Goal: Task Accomplishment & Management: Use online tool/utility

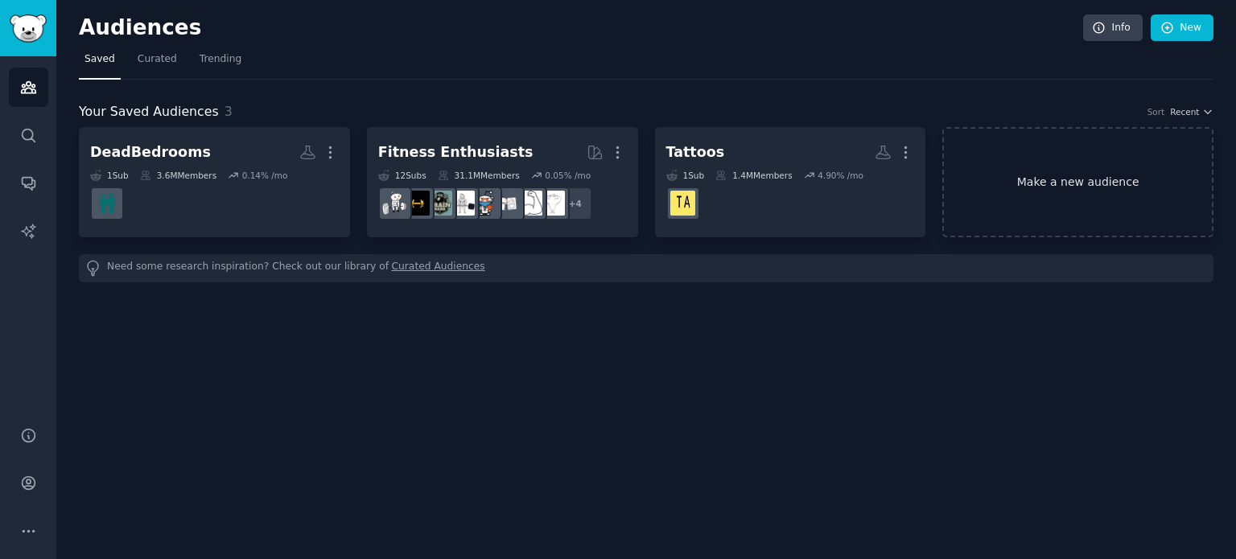
click at [1019, 183] on link "Make a new audience" at bounding box center [1077, 182] width 271 height 110
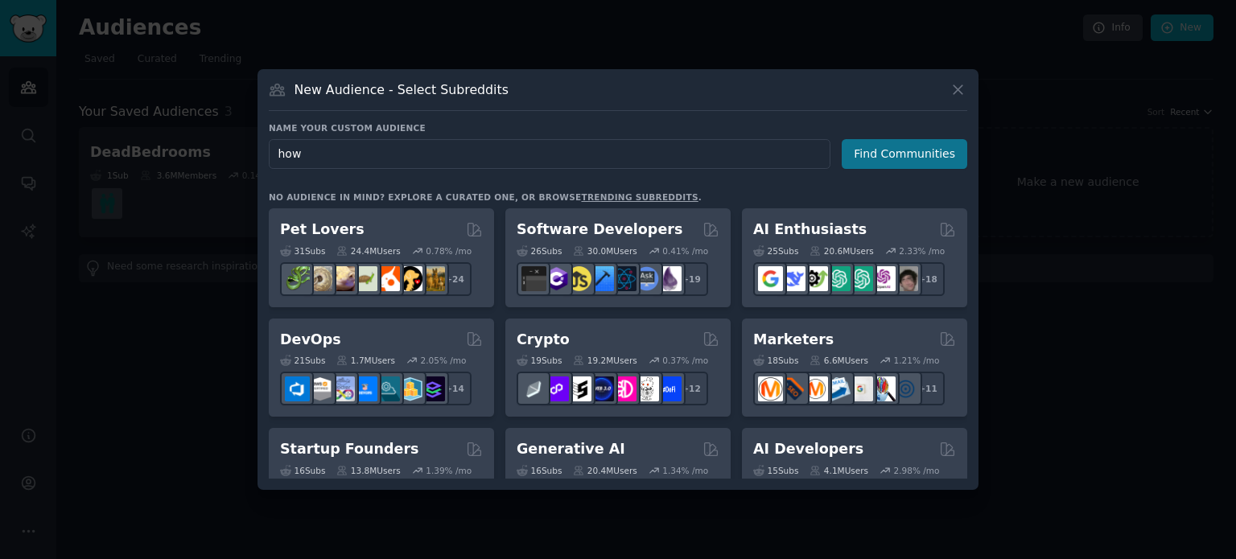
type input "how"
click at [884, 154] on button "Find Communities" at bounding box center [905, 154] width 126 height 30
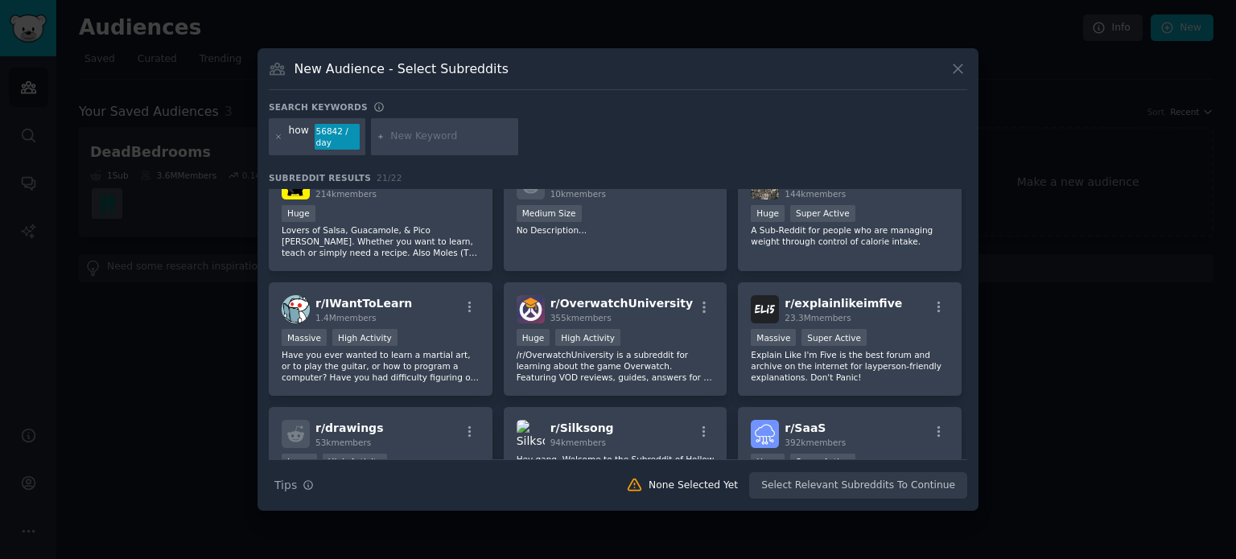
scroll to position [608, 0]
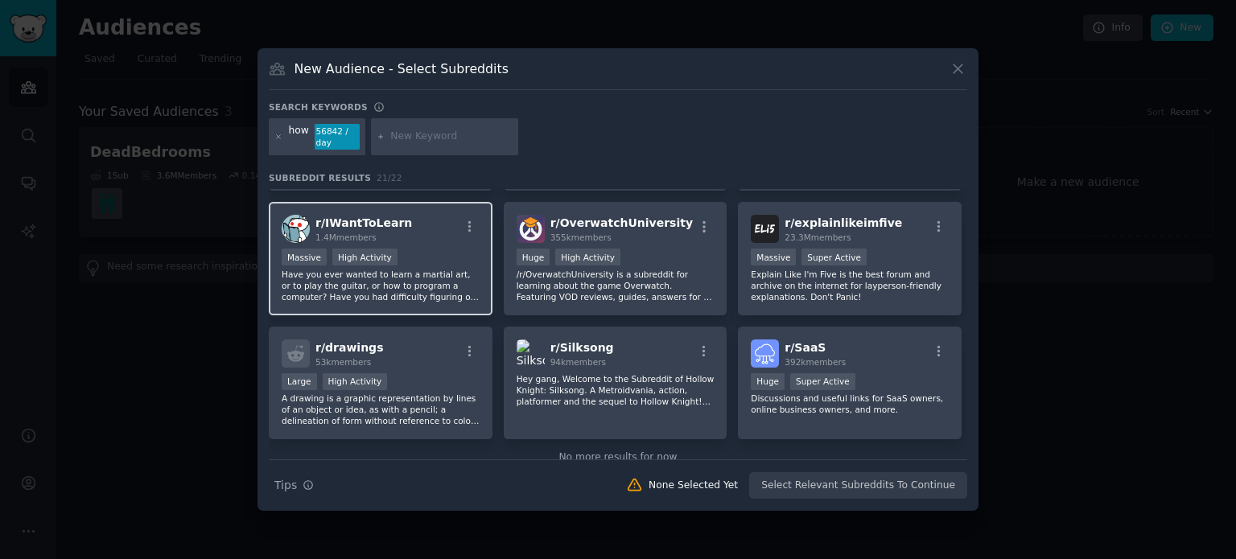
click at [423, 294] on p "Have you ever wanted to learn a martial art, or to play the guitar, or how to p…" at bounding box center [381, 286] width 198 height 34
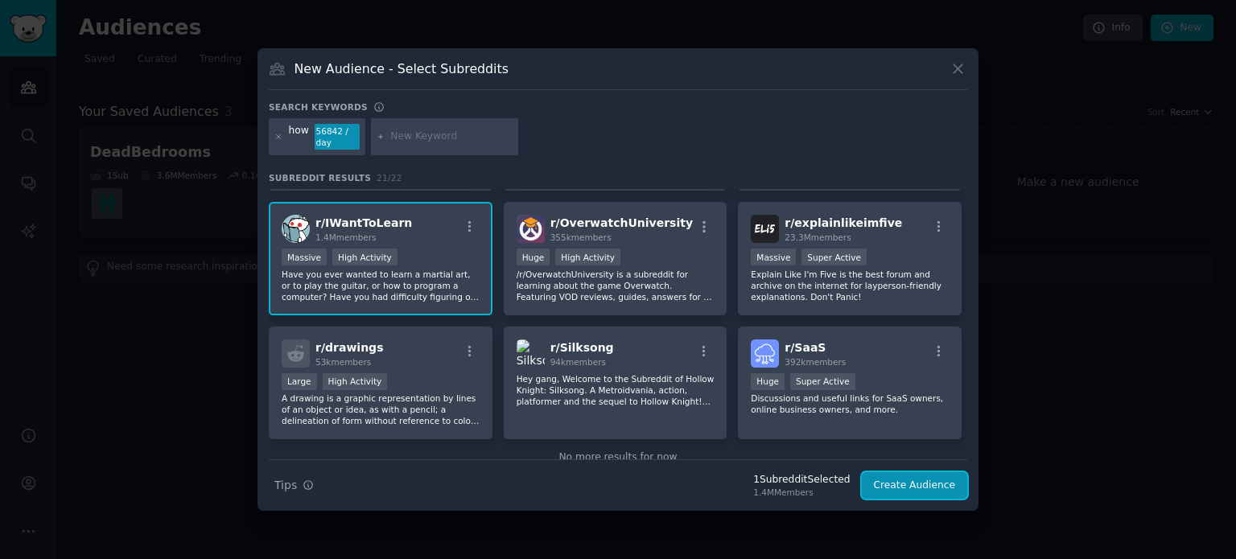
click at [930, 487] on button "Create Audience" at bounding box center [915, 485] width 106 height 27
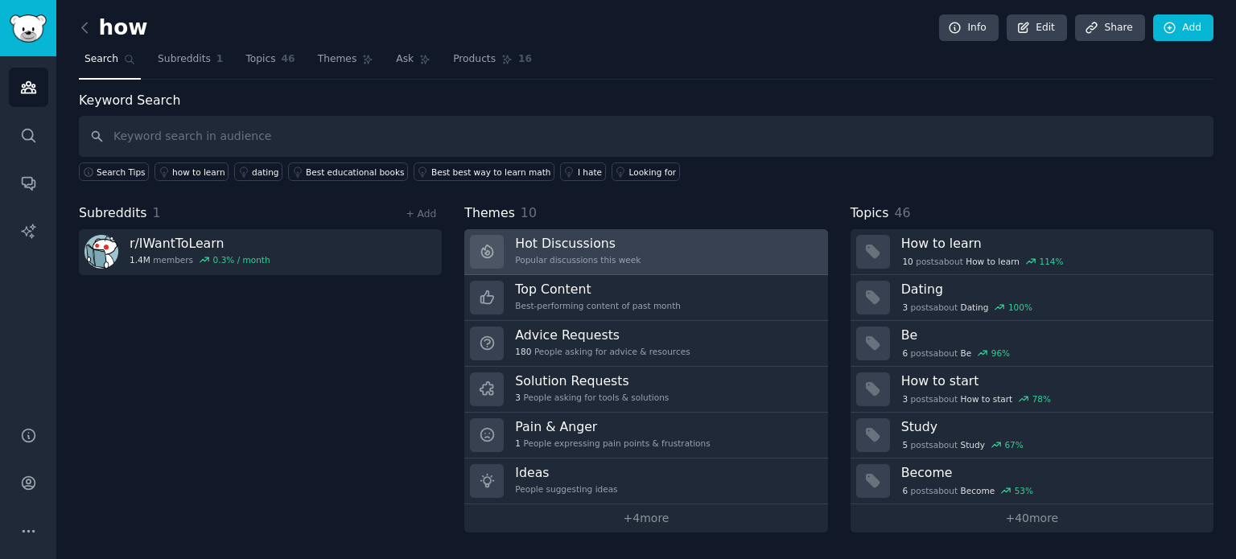
click at [557, 241] on h3 "Hot Discussions" at bounding box center [578, 243] width 126 height 17
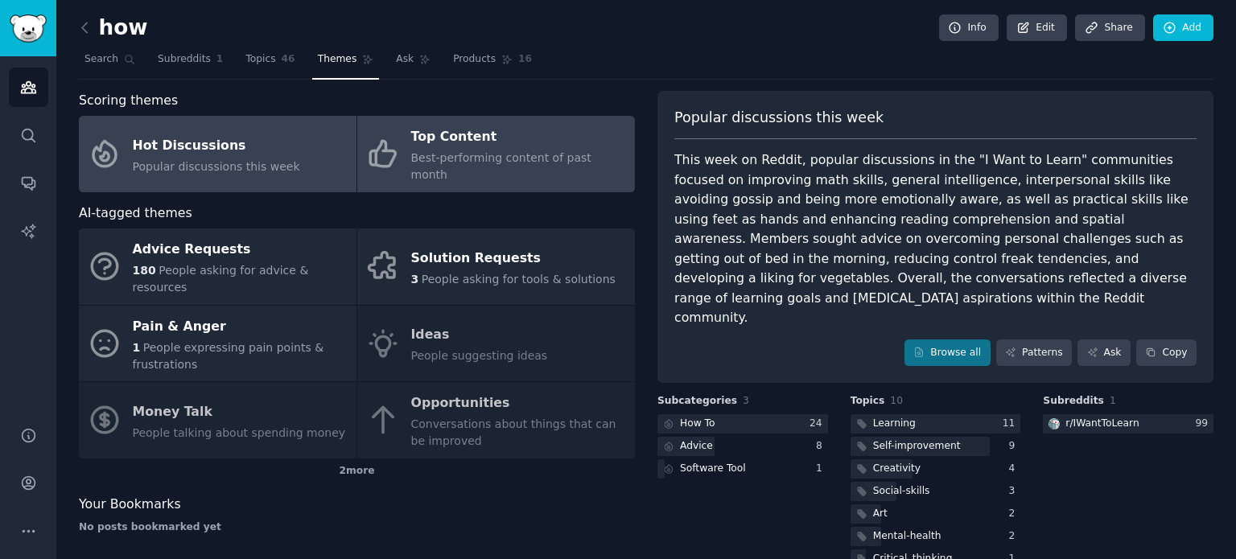
click at [432, 146] on div "Top Content" at bounding box center [519, 138] width 216 height 26
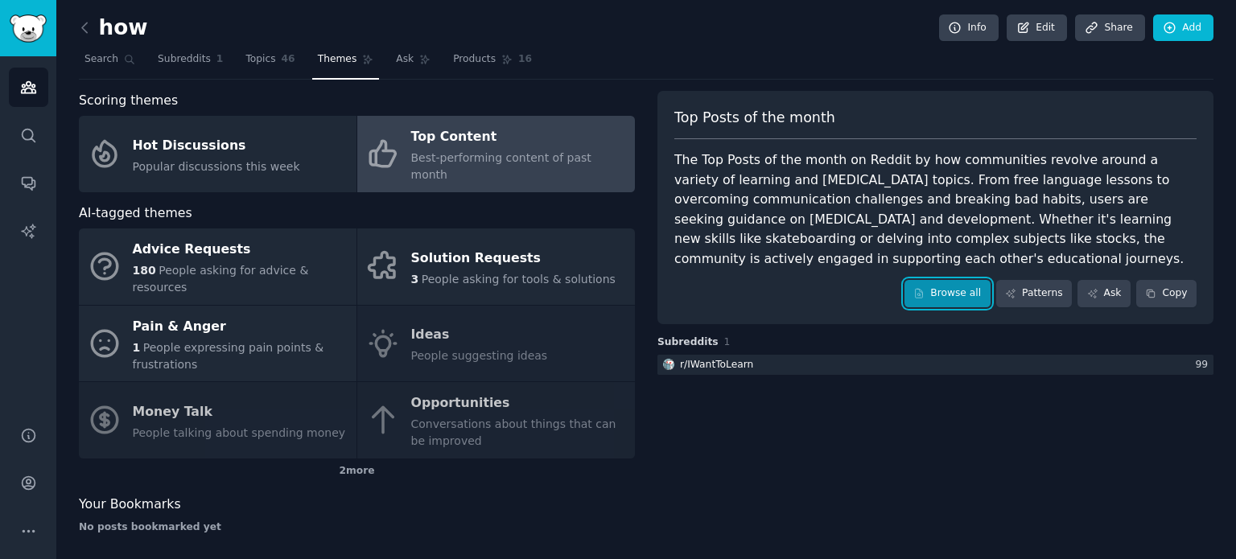
click at [951, 295] on link "Browse all" at bounding box center [947, 293] width 86 height 27
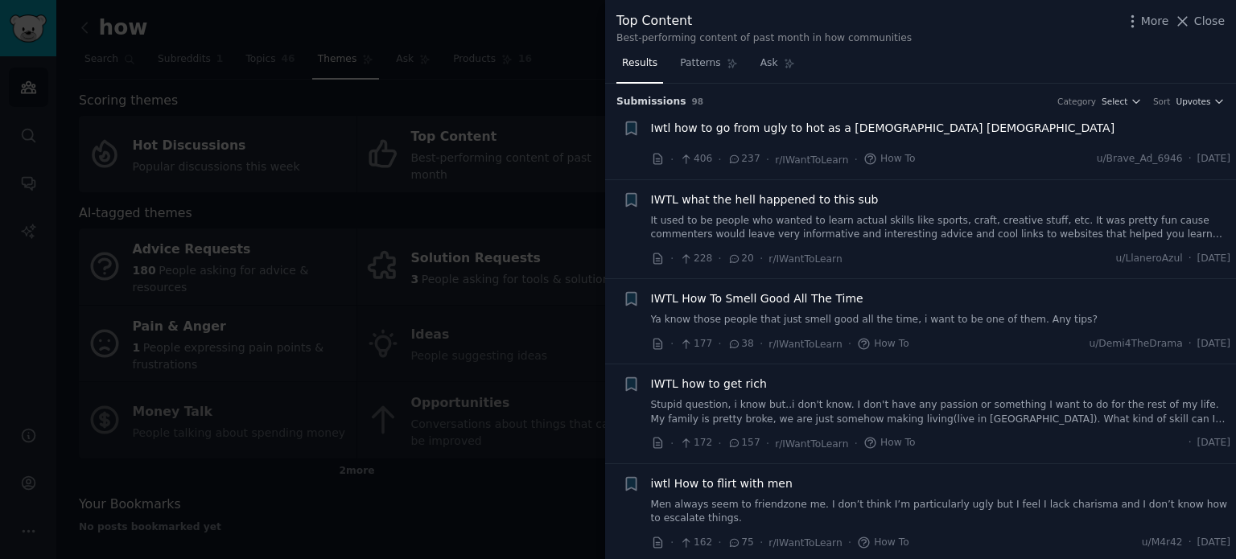
click at [972, 54] on div "Results Patterns Ask" at bounding box center [920, 67] width 631 height 33
click at [972, 47] on div "Top Content Best-performing content of past month in how communities More Close" at bounding box center [920, 25] width 631 height 51
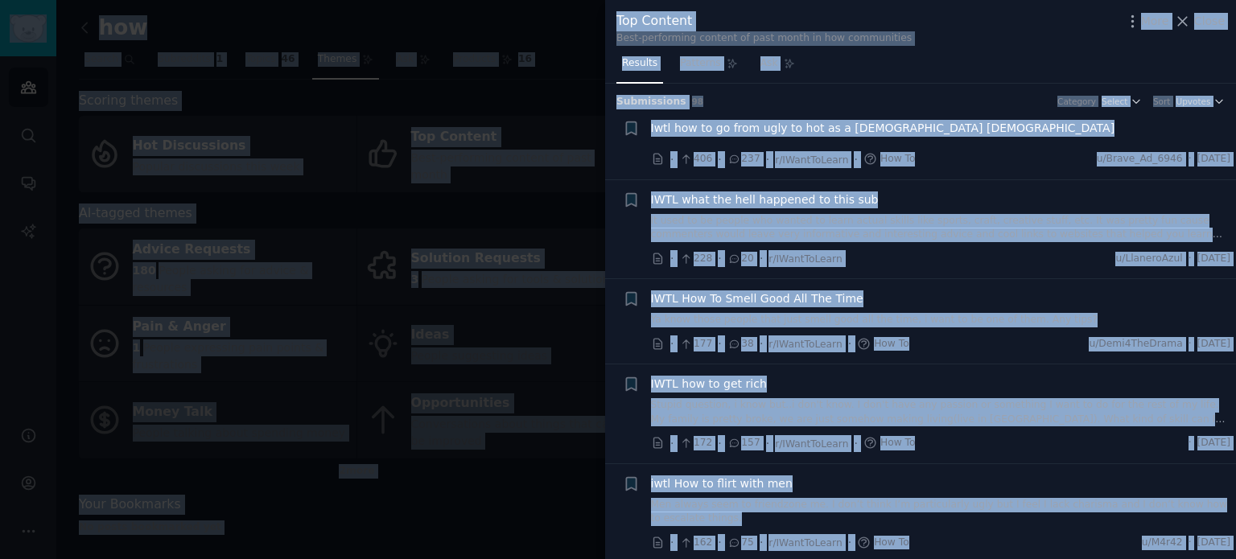
copy body "Audiences Search Conversations AI Reports Help Account More how Info Edit Share…"
